Goal: Task Accomplishment & Management: Manage account settings

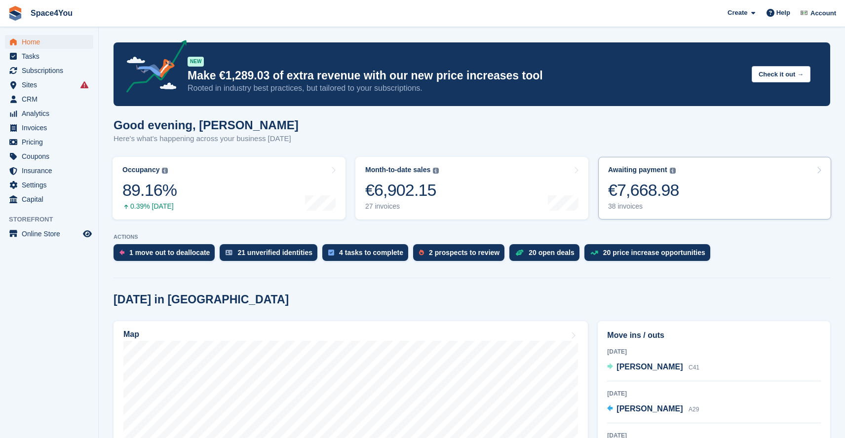
click at [655, 188] on div "€7,668.98" at bounding box center [643, 190] width 71 height 20
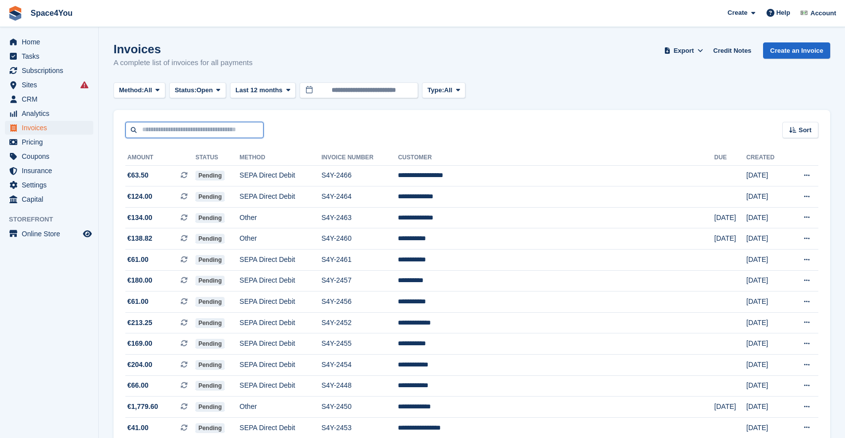
click at [168, 129] on input "text" at bounding box center [194, 130] width 138 height 16
type input "***"
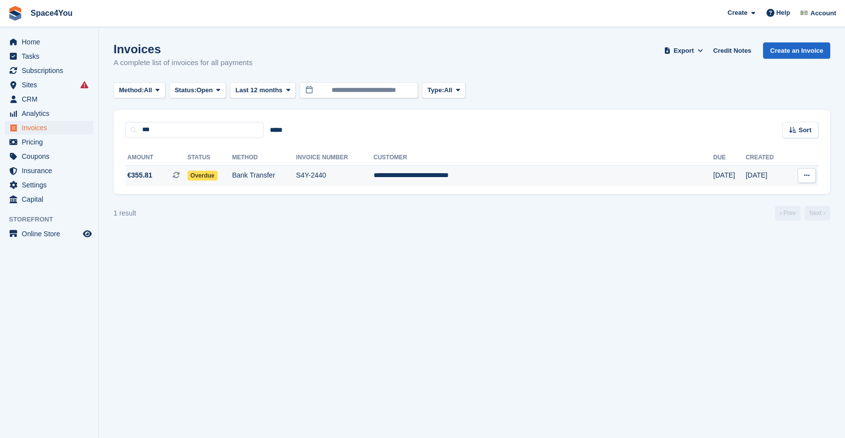
click at [153, 180] on span "€355.81" at bounding box center [139, 175] width 25 height 10
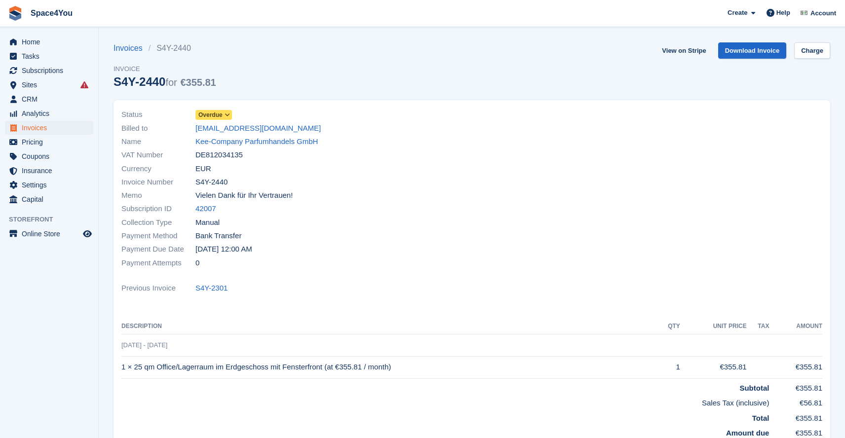
click at [221, 117] on span "Overdue" at bounding box center [210, 115] width 24 height 9
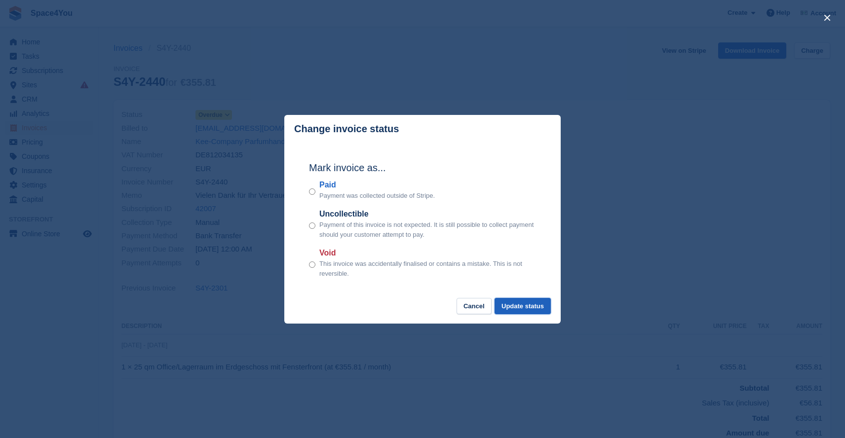
click at [510, 310] on button "Update status" at bounding box center [523, 306] width 56 height 16
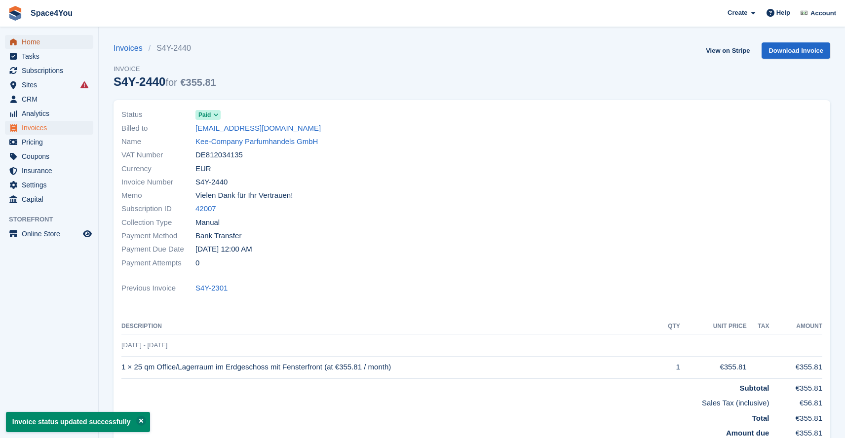
click at [31, 39] on span "Home" at bounding box center [51, 42] width 59 height 14
